Goal: Task Accomplishment & Management: Manage account settings

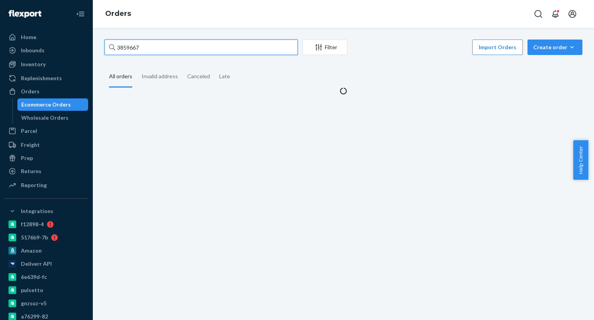
click at [155, 45] on input "3859667" at bounding box center [200, 46] width 193 height 15
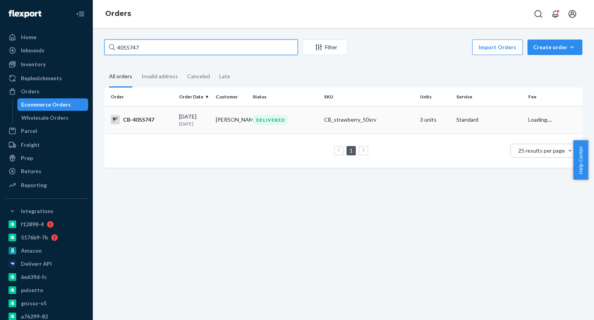
type input "4055747"
click at [195, 133] on td "08/18/2025 6 days ago" at bounding box center [194, 119] width 37 height 27
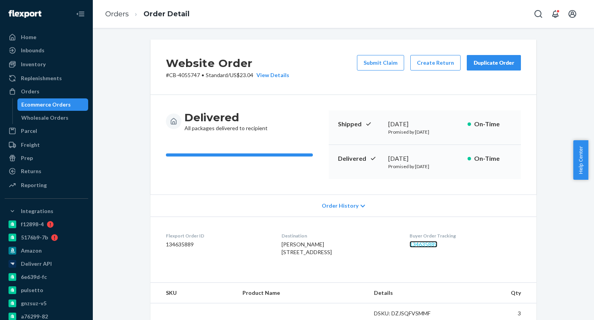
click at [432, 243] on link "134635889" at bounding box center [424, 244] width 28 height 7
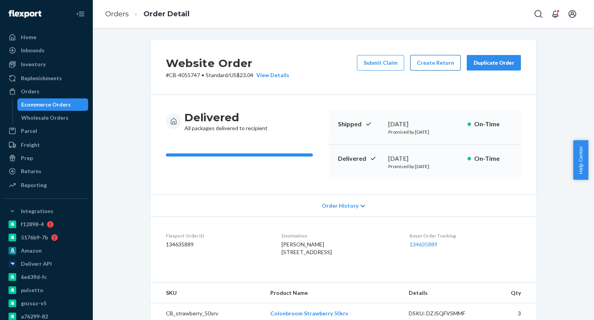
click at [454, 67] on button "Create Return" at bounding box center [436, 62] width 50 height 15
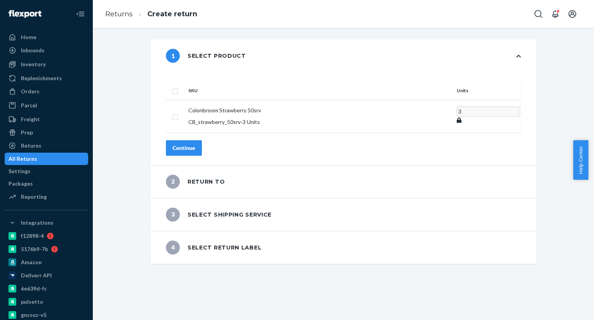
click at [178, 86] on input "checkbox" at bounding box center [175, 90] width 6 height 8
checkbox input "true"
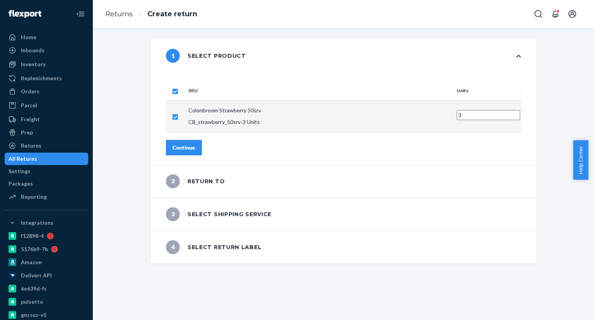
click at [202, 140] on button "Continue" at bounding box center [184, 147] width 36 height 15
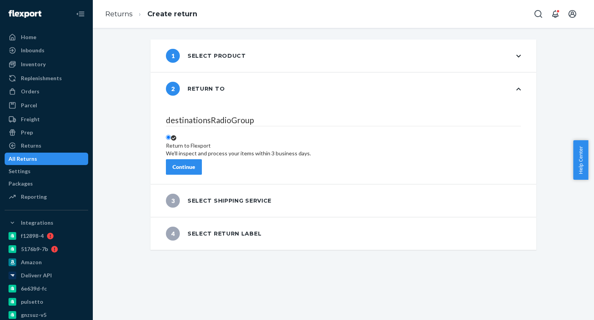
click at [201, 151] on fieldset "destinationsRadioGroup Return to Flexport We'll inspect and process your items …" at bounding box center [343, 136] width 355 height 45
click at [195, 164] on div "Continue" at bounding box center [184, 167] width 23 height 8
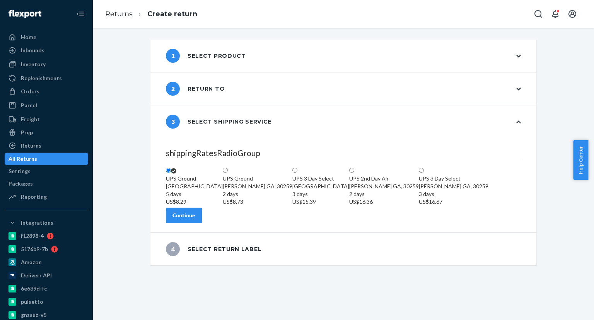
click at [195, 219] on div "Continue" at bounding box center [184, 215] width 23 height 8
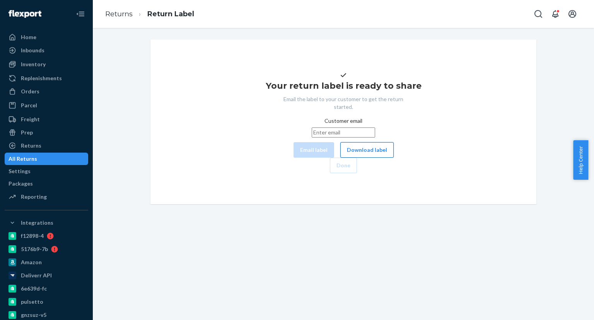
click at [341, 158] on button "Download label" at bounding box center [367, 149] width 53 height 15
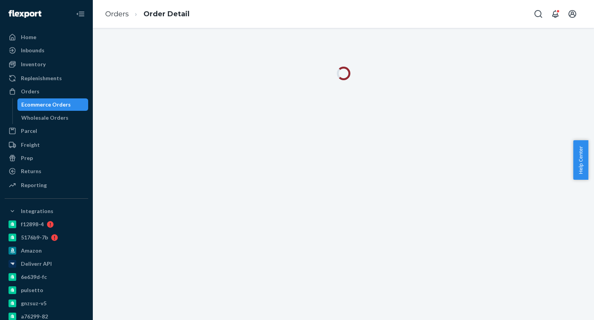
click at [39, 103] on div "Ecommerce Orders" at bounding box center [46, 105] width 50 height 8
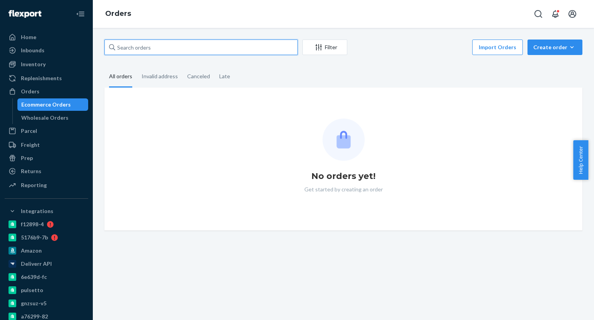
click at [146, 53] on input "text" at bounding box center [200, 46] width 193 height 15
paste input "4040145"
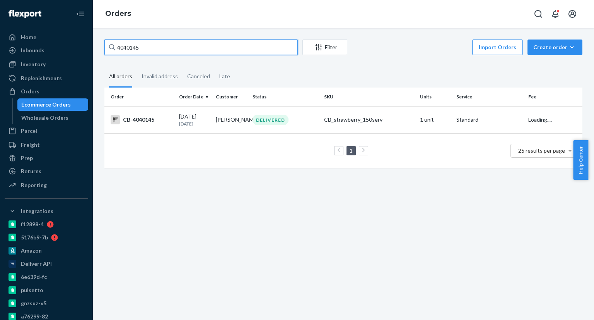
type input "4040145"
click at [185, 130] on td "[DATE] [DATE]" at bounding box center [194, 119] width 37 height 27
